Goal: Task Accomplishment & Management: Use online tool/utility

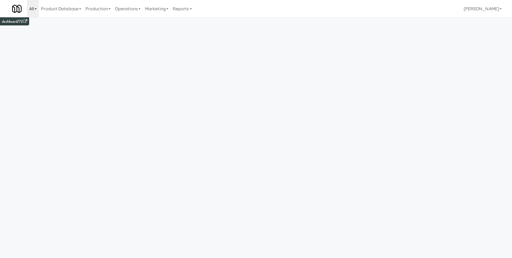
click at [31, 12] on link "All" at bounding box center [33, 8] width 12 height 17
click at [71, 9] on link "Product Database" at bounding box center [61, 8] width 45 height 17
click at [108, 6] on link "Production" at bounding box center [97, 8] width 29 height 17
click at [192, 6] on link "Reports" at bounding box center [183, 8] width 24 height 17
click at [189, 45] on link "Payouts" at bounding box center [192, 43] width 43 height 10
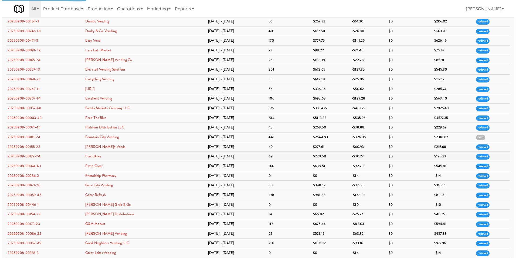
scroll to position [441, 0]
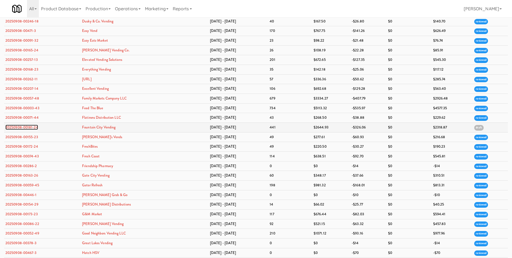
click at [29, 125] on link "20250908-00181-24" at bounding box center [21, 127] width 33 height 5
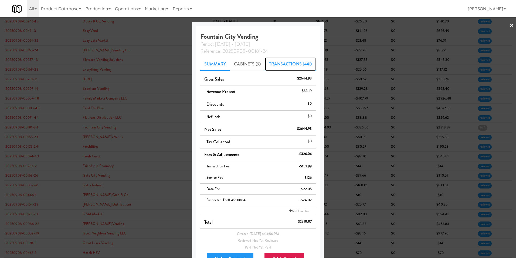
click at [287, 70] on link "Transactions (441)" at bounding box center [290, 64] width 51 height 14
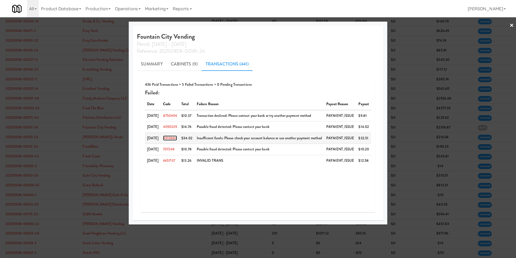
click at [175, 136] on link "4910884" at bounding box center [170, 137] width 14 height 5
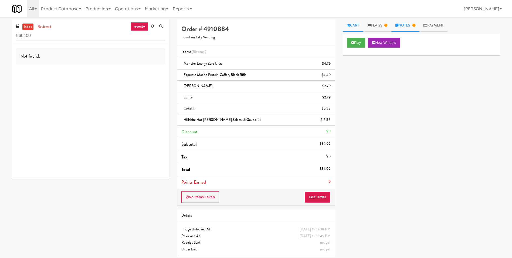
click at [402, 26] on link "Notes" at bounding box center [406, 25] width 28 height 12
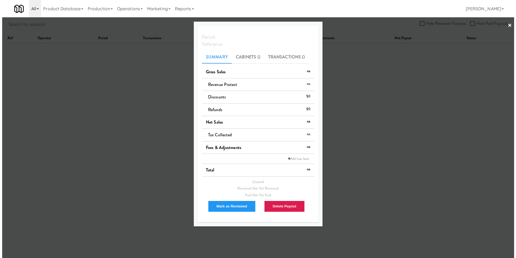
scroll to position [17, 0]
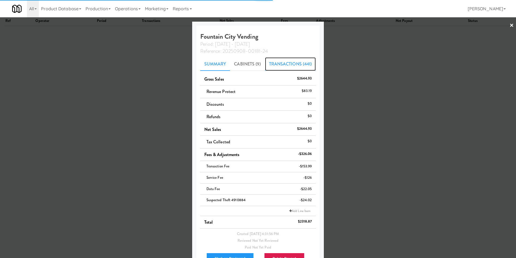
click at [286, 67] on link "Transactions (441)" at bounding box center [290, 64] width 51 height 14
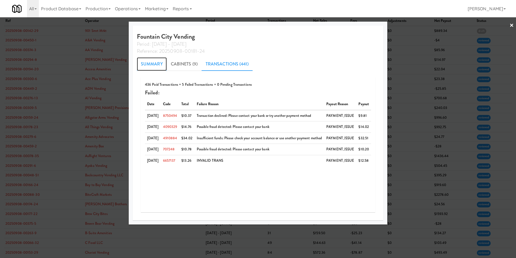
click at [153, 65] on link "Summary" at bounding box center [152, 64] width 30 height 14
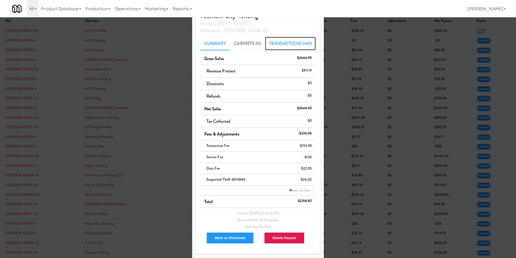
click at [277, 46] on link "Transactions (441)" at bounding box center [290, 44] width 51 height 14
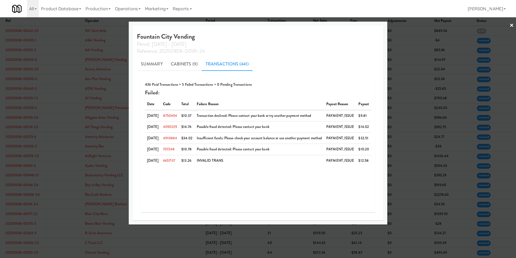
click at [511, 25] on link "×" at bounding box center [512, 25] width 4 height 17
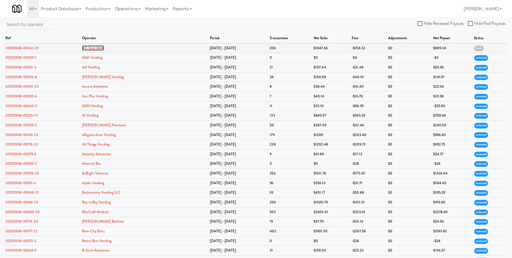
click at [104, 48] on link "901 Smrt Mrkt" at bounding box center [93, 47] width 22 height 5
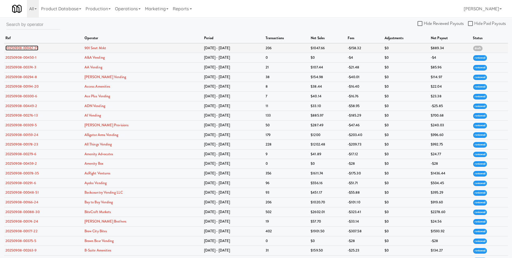
click at [15, 49] on link "20250908-00142-29" at bounding box center [21, 47] width 33 height 5
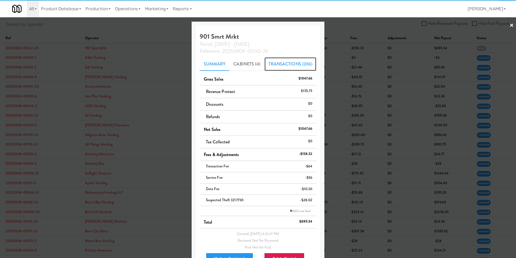
click at [303, 64] on link "Transactions (206)" at bounding box center [291, 64] width 52 height 14
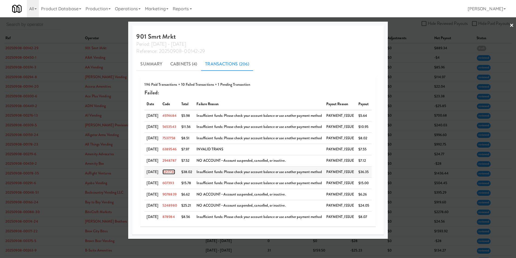
click at [173, 173] on link "3217730" at bounding box center [169, 171] width 13 height 5
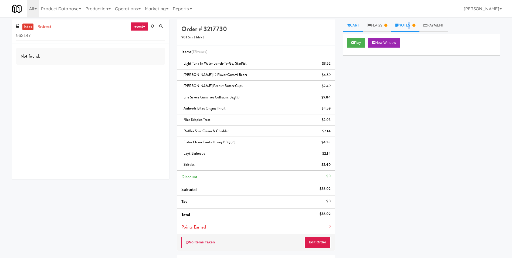
click at [409, 23] on link "Notes" at bounding box center [406, 25] width 28 height 12
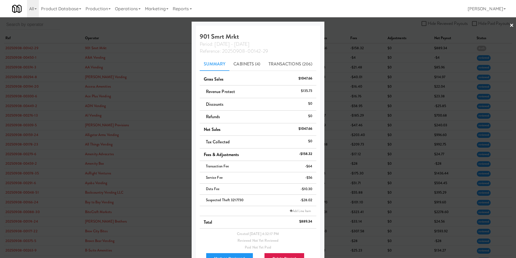
click at [510, 24] on link "×" at bounding box center [512, 25] width 4 height 17
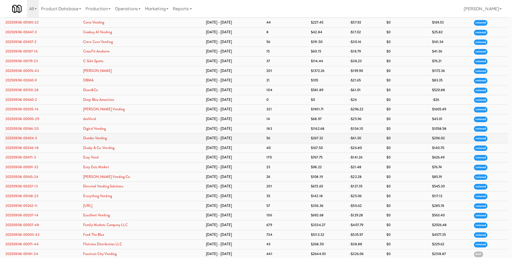
scroll to position [378, 0]
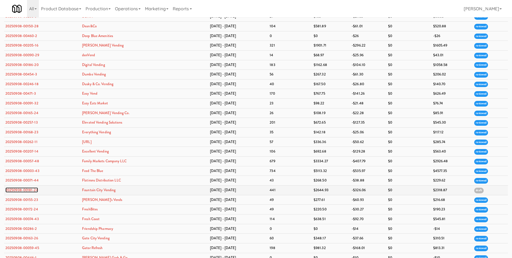
click at [32, 190] on link "20250908-00181-24" at bounding box center [21, 189] width 33 height 5
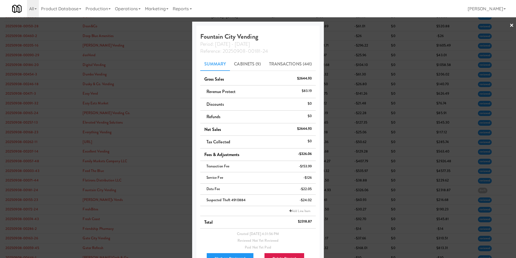
click at [510, 24] on link "×" at bounding box center [512, 25] width 4 height 17
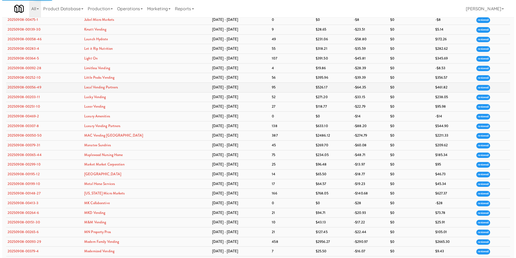
scroll to position [837, 0]
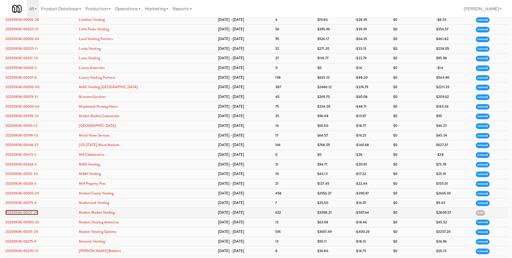
click at [16, 212] on link "20250908-00137-30" at bounding box center [21, 212] width 33 height 5
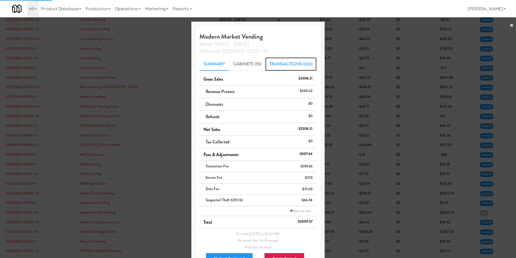
click at [305, 61] on link "Transactions (632)" at bounding box center [292, 64] width 52 height 14
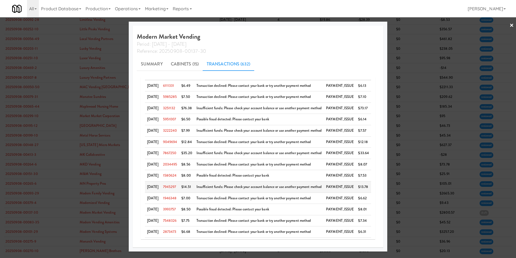
scroll to position [23, 0]
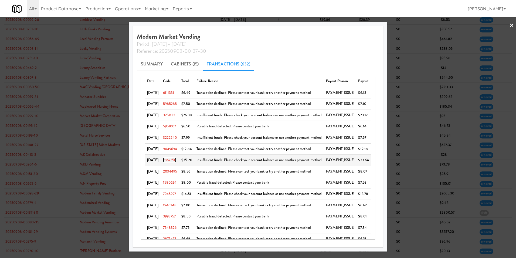
click at [172, 159] on link "7867250" at bounding box center [170, 159] width 14 height 5
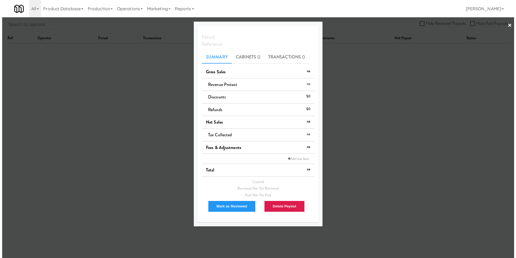
scroll to position [17, 0]
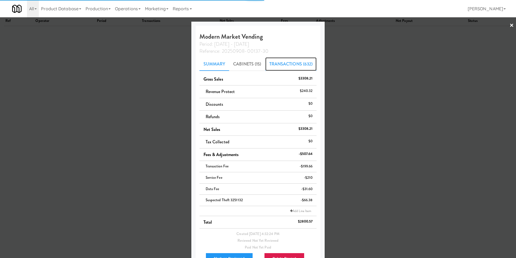
click at [280, 62] on link "Transactions (632)" at bounding box center [292, 64] width 52 height 14
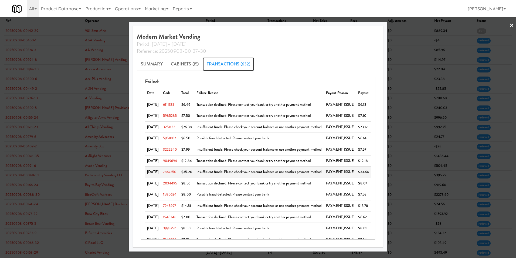
scroll to position [0, 0]
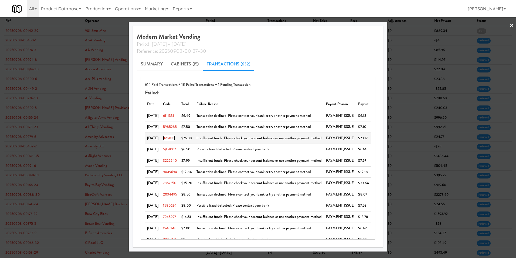
click at [170, 137] on link "3251132" at bounding box center [169, 137] width 12 height 5
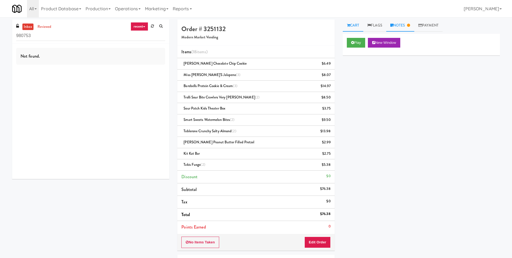
click at [404, 21] on link "Notes" at bounding box center [401, 25] width 28 height 12
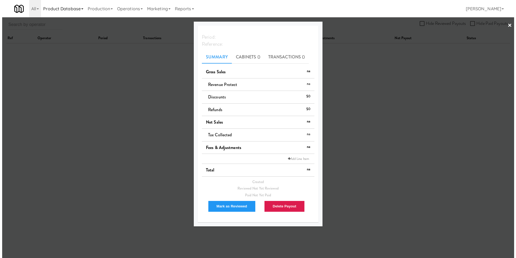
scroll to position [17, 0]
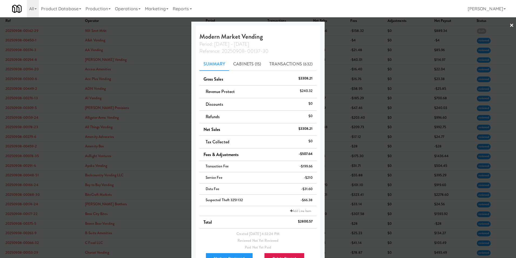
click at [510, 25] on link "×" at bounding box center [512, 25] width 4 height 17
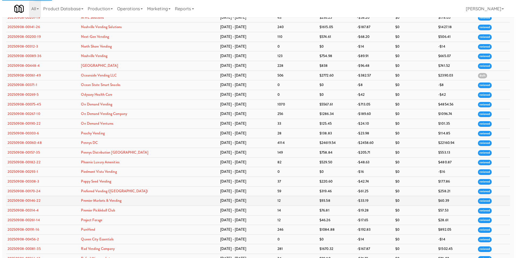
scroll to position [1157, 0]
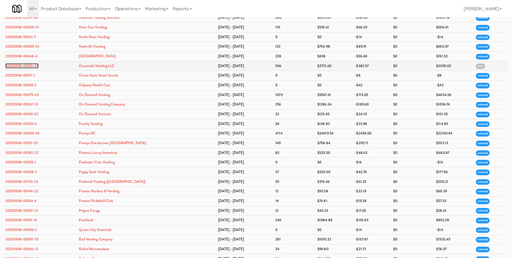
click at [25, 64] on link "20250908-00061-49" at bounding box center [21, 65] width 33 height 5
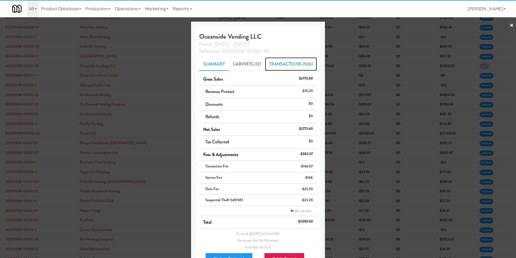
click at [290, 65] on link "Transactions (506)" at bounding box center [291, 64] width 52 height 14
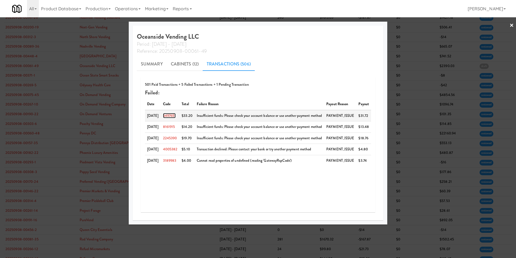
click at [172, 116] on link "5497651" at bounding box center [169, 115] width 13 height 5
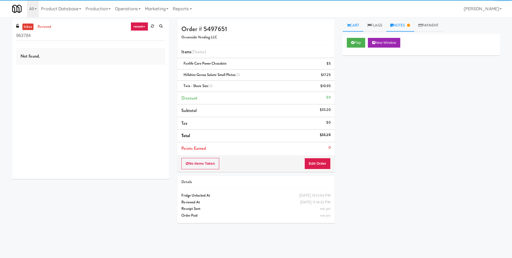
click at [405, 26] on link "Notes" at bounding box center [401, 25] width 28 height 12
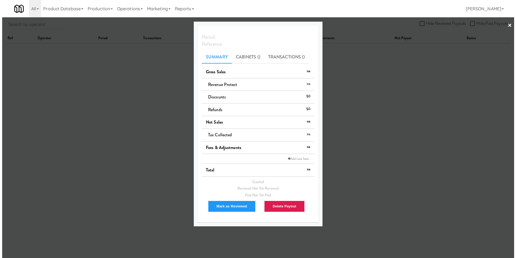
scroll to position [17, 0]
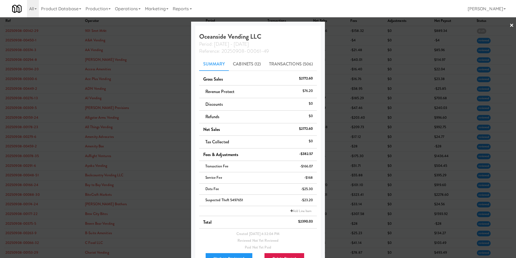
click at [510, 25] on link "×" at bounding box center [512, 25] width 4 height 17
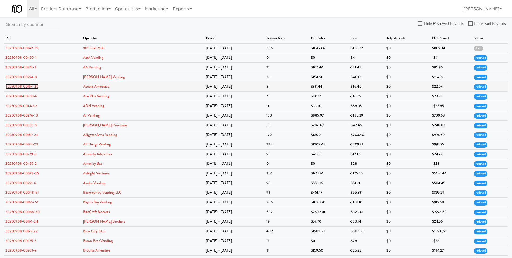
click at [33, 86] on link "20250908-00194-20" at bounding box center [21, 86] width 33 height 5
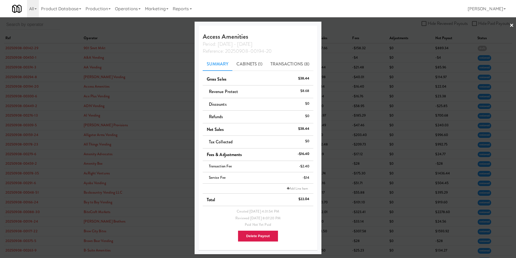
click at [512, 23] on link "×" at bounding box center [512, 25] width 4 height 17
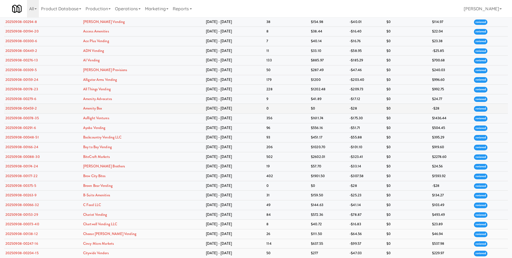
scroll to position [135, 0]
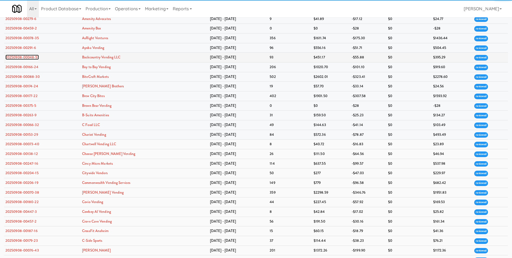
click at [16, 57] on link "20250908-00048-51" at bounding box center [21, 57] width 33 height 5
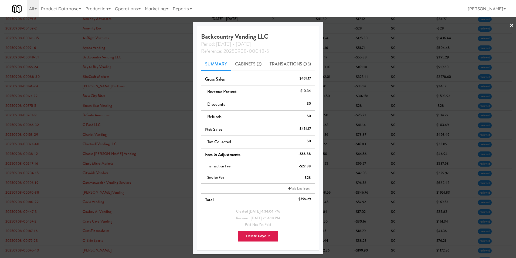
click at [511, 26] on link "×" at bounding box center [512, 25] width 4 height 17
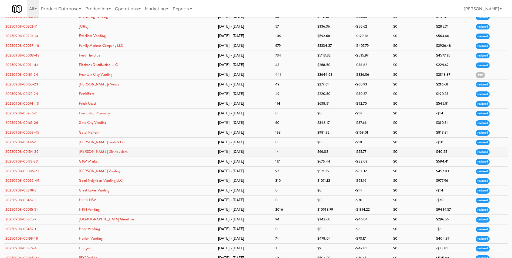
scroll to position [486, 0]
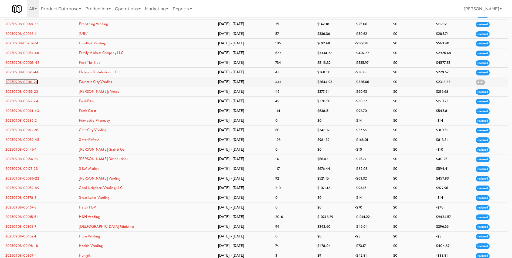
click at [22, 83] on link "20250908-00181-24" at bounding box center [21, 81] width 33 height 5
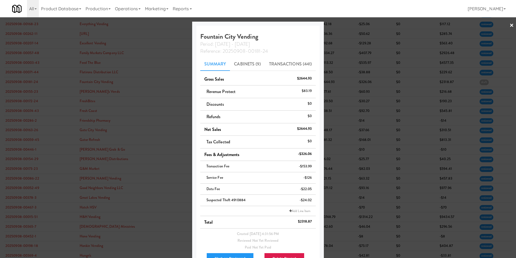
click at [510, 26] on link "×" at bounding box center [512, 25] width 4 height 17
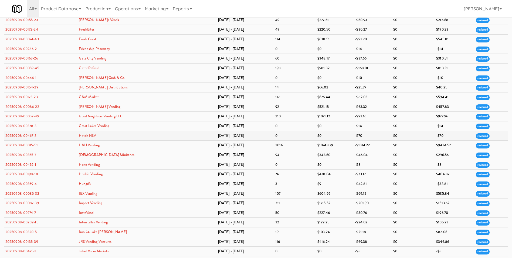
scroll to position [567, 0]
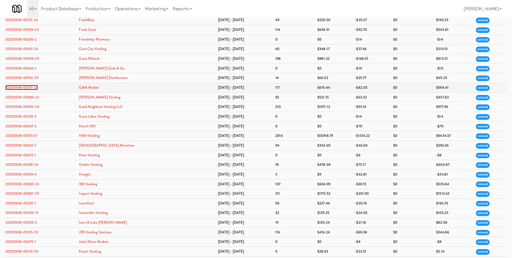
click at [24, 85] on link "20250908-00173-23" at bounding box center [21, 87] width 32 height 5
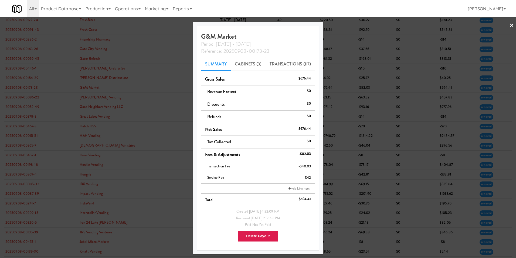
click at [513, 23] on link "×" at bounding box center [512, 25] width 4 height 17
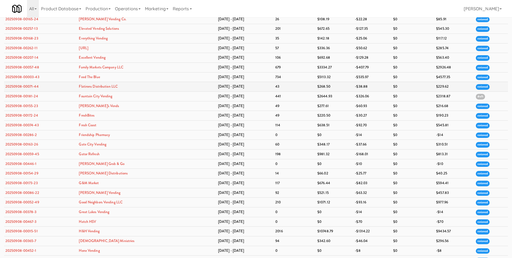
scroll to position [513, 0]
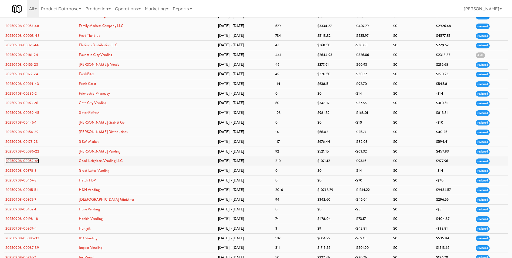
click at [26, 162] on link "20250908-00052-49" at bounding box center [22, 160] width 34 height 5
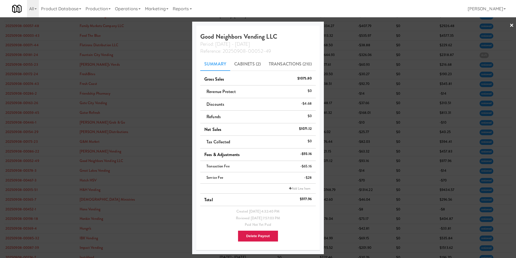
click at [511, 26] on link "×" at bounding box center [512, 25] width 4 height 17
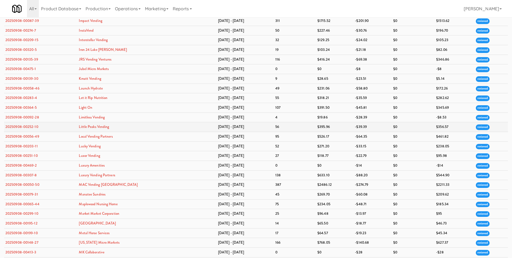
scroll to position [783, 0]
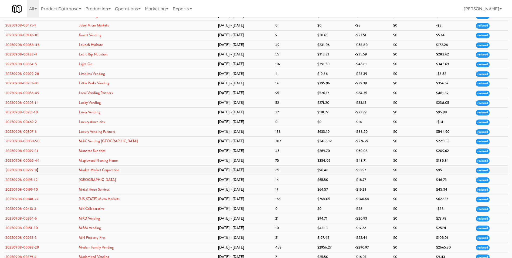
click at [18, 169] on link "20250908-00299-10" at bounding box center [21, 169] width 33 height 5
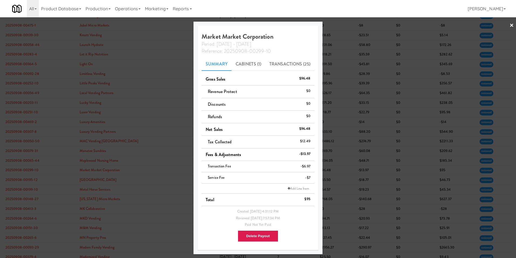
click at [512, 25] on link "×" at bounding box center [512, 25] width 4 height 17
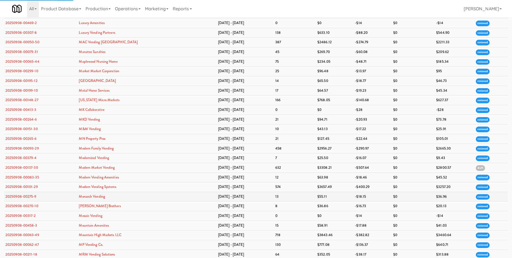
scroll to position [891, 0]
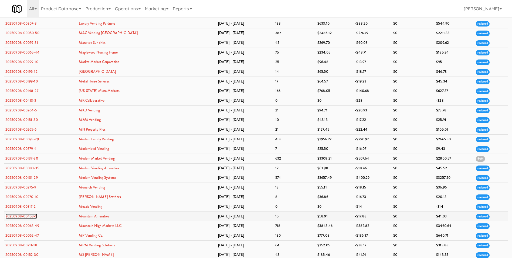
click at [28, 215] on link "20250908-00458-3" at bounding box center [21, 215] width 32 height 5
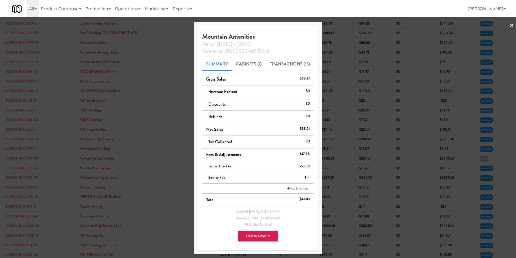
click at [510, 27] on link "×" at bounding box center [512, 25] width 4 height 17
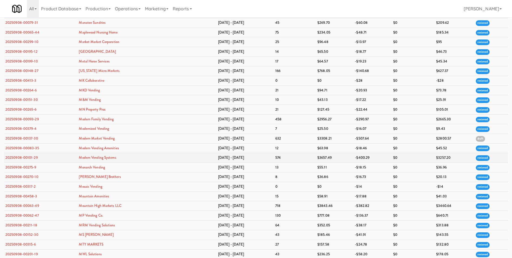
scroll to position [945, 0]
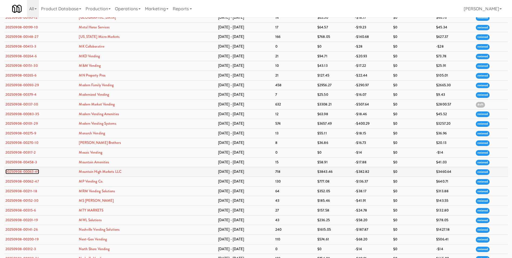
click at [28, 169] on link "20250908-00063-49" at bounding box center [22, 171] width 34 height 5
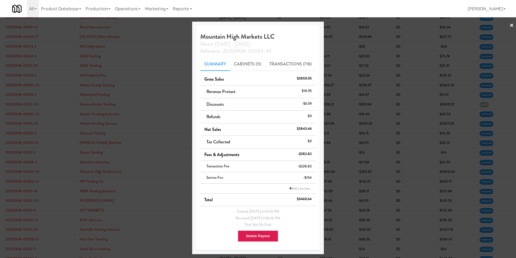
click at [511, 23] on link "×" at bounding box center [512, 25] width 4 height 17
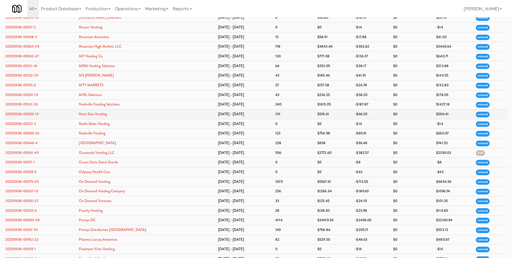
scroll to position [1134, 0]
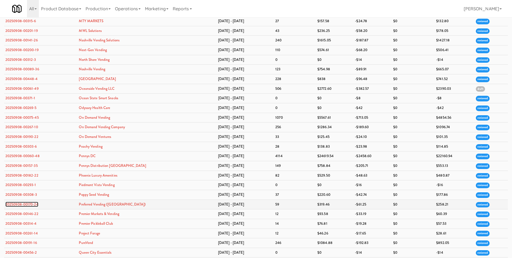
click at [22, 204] on link "20250908-00170-24" at bounding box center [21, 204] width 33 height 5
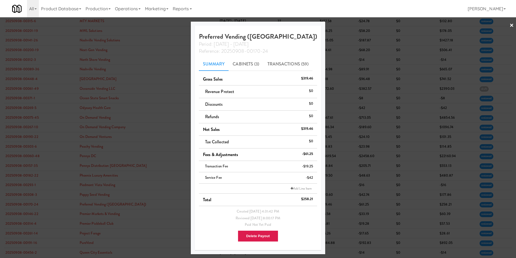
click at [511, 26] on link "×" at bounding box center [512, 25] width 4 height 17
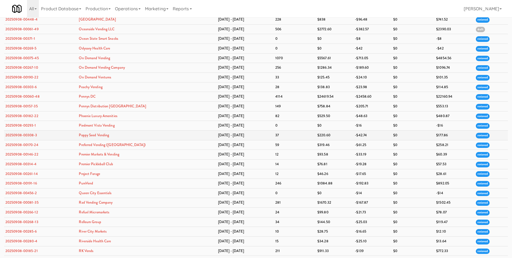
scroll to position [1270, 0]
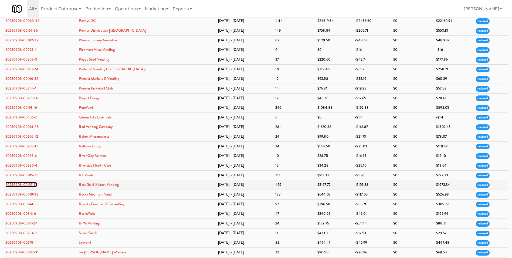
click at [22, 184] on link "20250908-00197-17" at bounding box center [21, 184] width 32 height 5
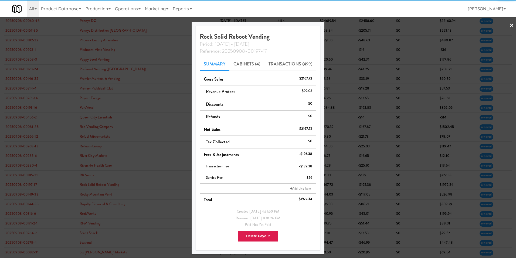
click at [512, 25] on link "×" at bounding box center [512, 25] width 4 height 17
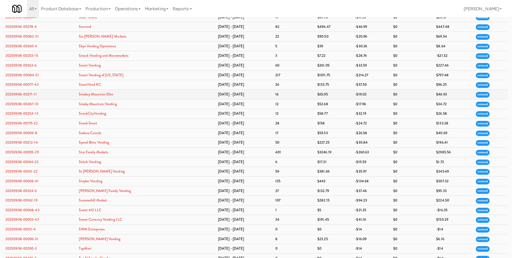
scroll to position [1486, 0]
click at [24, 171] on link "20250908-00161-22" at bounding box center [21, 170] width 32 height 5
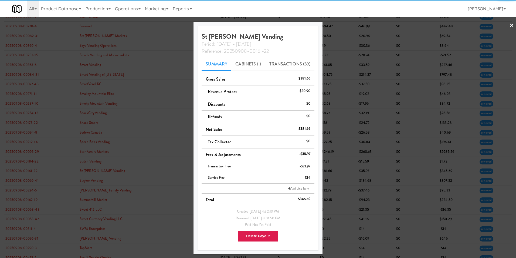
click at [512, 27] on link "×" at bounding box center [512, 25] width 4 height 17
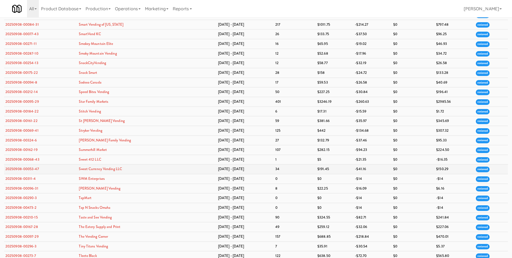
scroll to position [1540, 0]
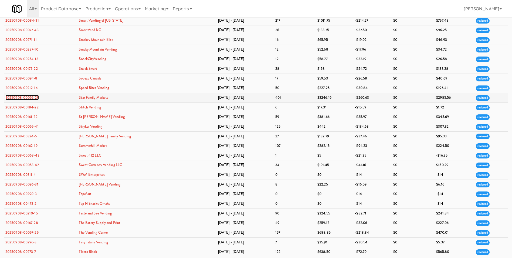
click at [24, 99] on link "20250908-00095-29" at bounding box center [21, 97] width 33 height 5
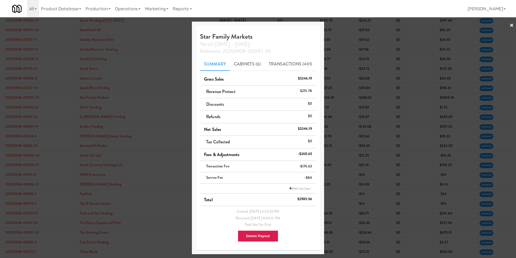
click at [512, 25] on link "×" at bounding box center [512, 25] width 4 height 17
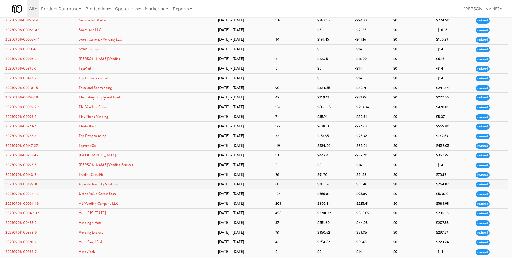
scroll to position [1675, 0]
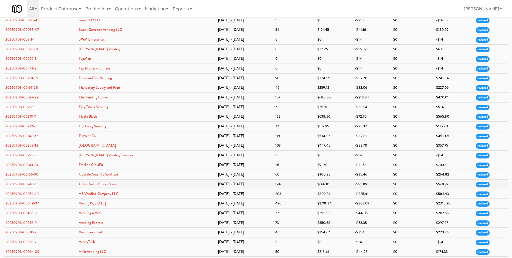
click at [31, 186] on link "20250908-00248-13" at bounding box center [21, 183] width 33 height 5
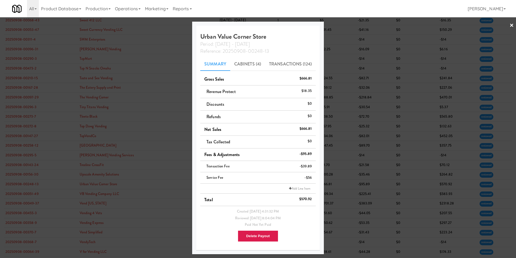
click at [512, 25] on link "×" at bounding box center [512, 25] width 4 height 17
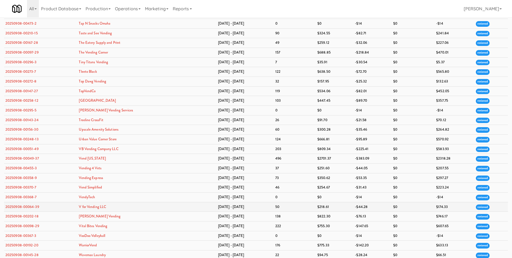
scroll to position [1729, 0]
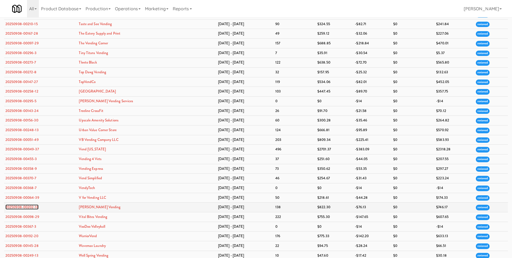
click at [22, 207] on link "20250908-00202-18" at bounding box center [21, 206] width 33 height 5
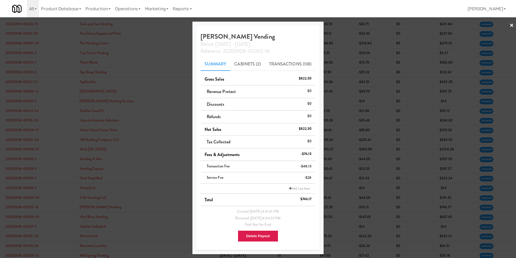
click at [512, 25] on link "×" at bounding box center [512, 25] width 4 height 17
